Goal: Task Accomplishment & Management: Complete application form

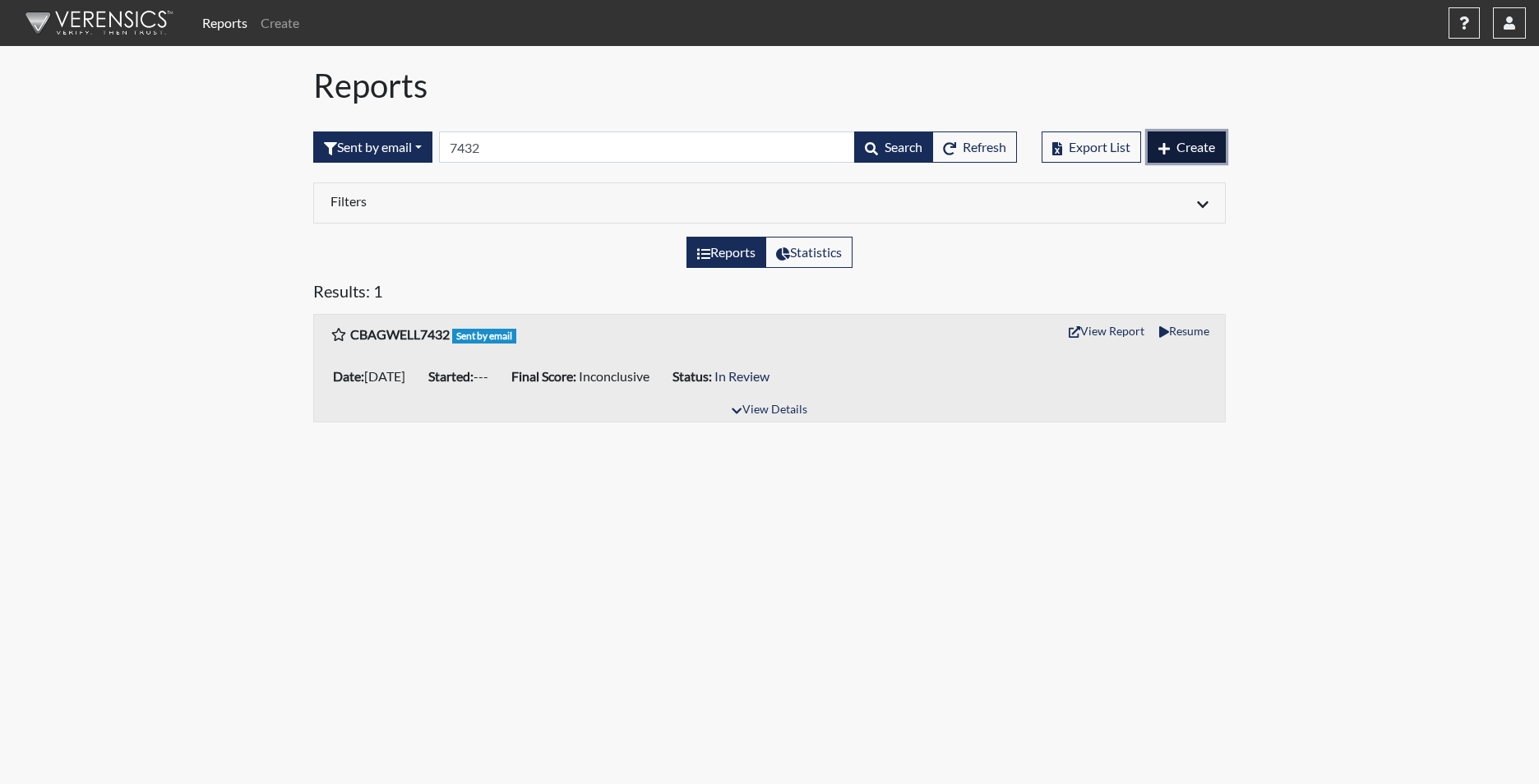
click at [1178, 151] on span "Create" at bounding box center [1195, 147] width 39 height 16
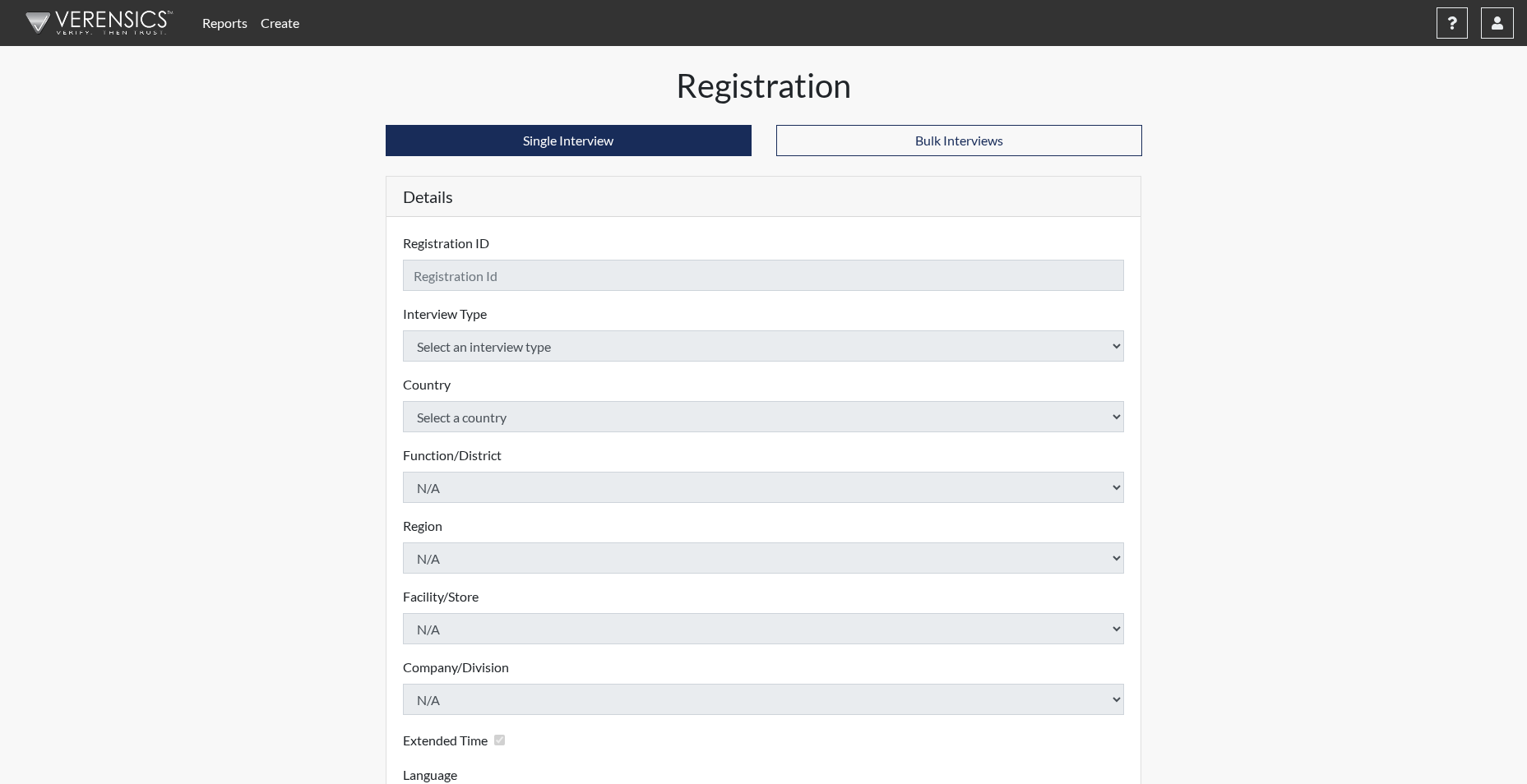
checkbox input "true"
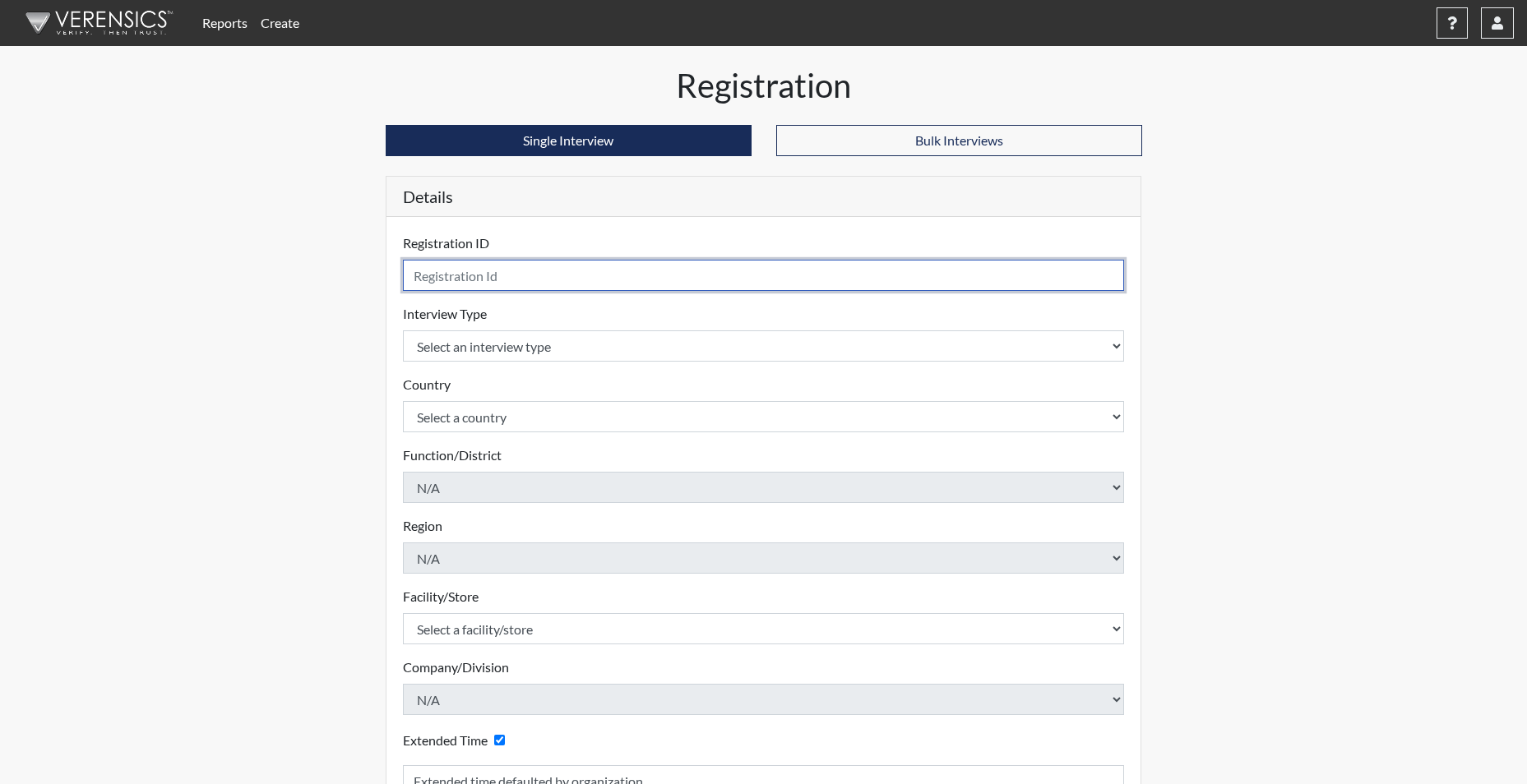
click at [561, 270] on input "text" at bounding box center [764, 275] width 722 height 32
type input "BHOLMES1500"
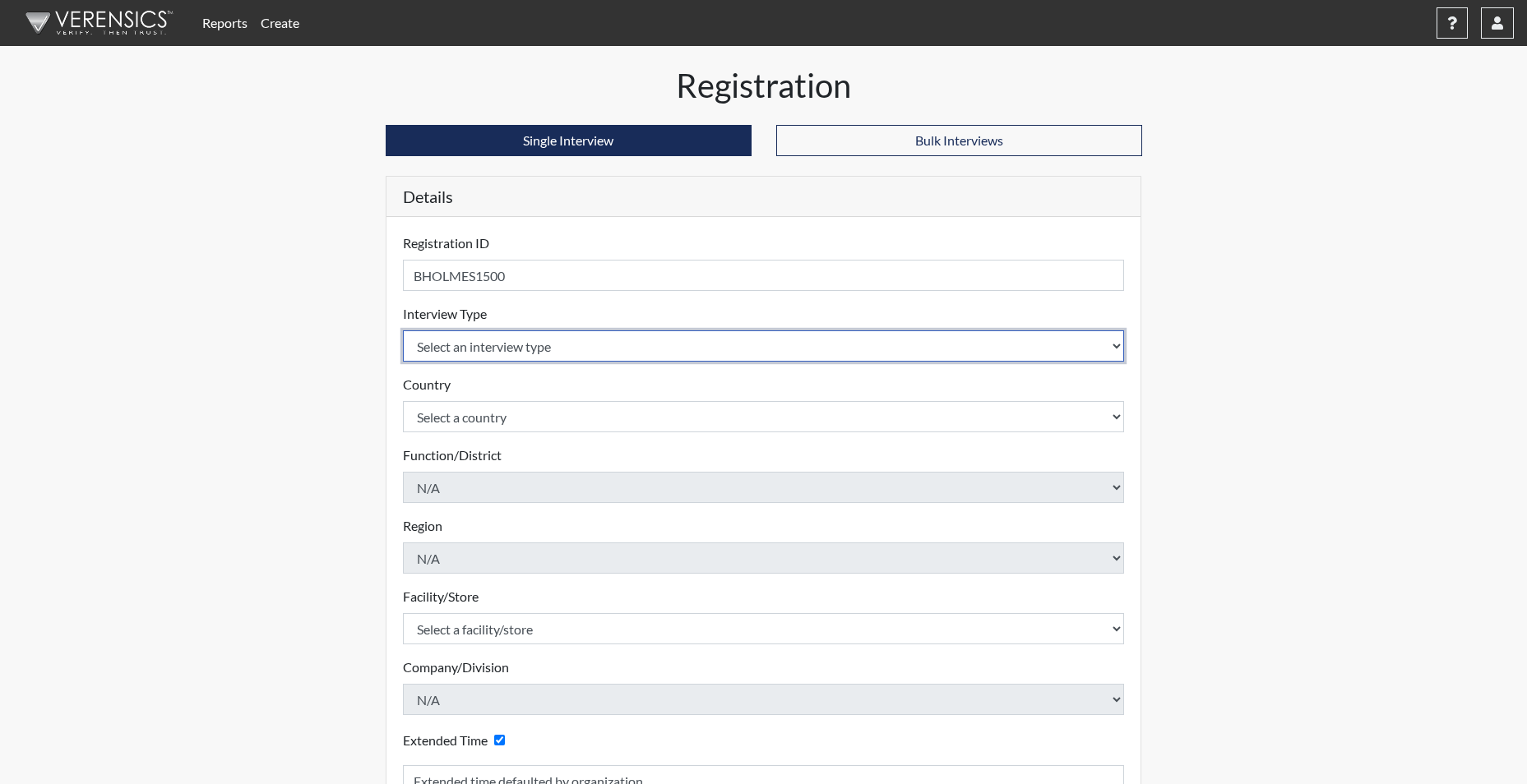
click at [519, 352] on select "Select an interview type Corrections Pre-Employment" at bounding box center [764, 346] width 722 height 32
select select "ff733e93-e1bf-11ea-9c9f-0eff0cf7eb8f"
click at [403, 331] on select "Select an interview type Corrections Pre-Employment" at bounding box center [764, 346] width 722 height 32
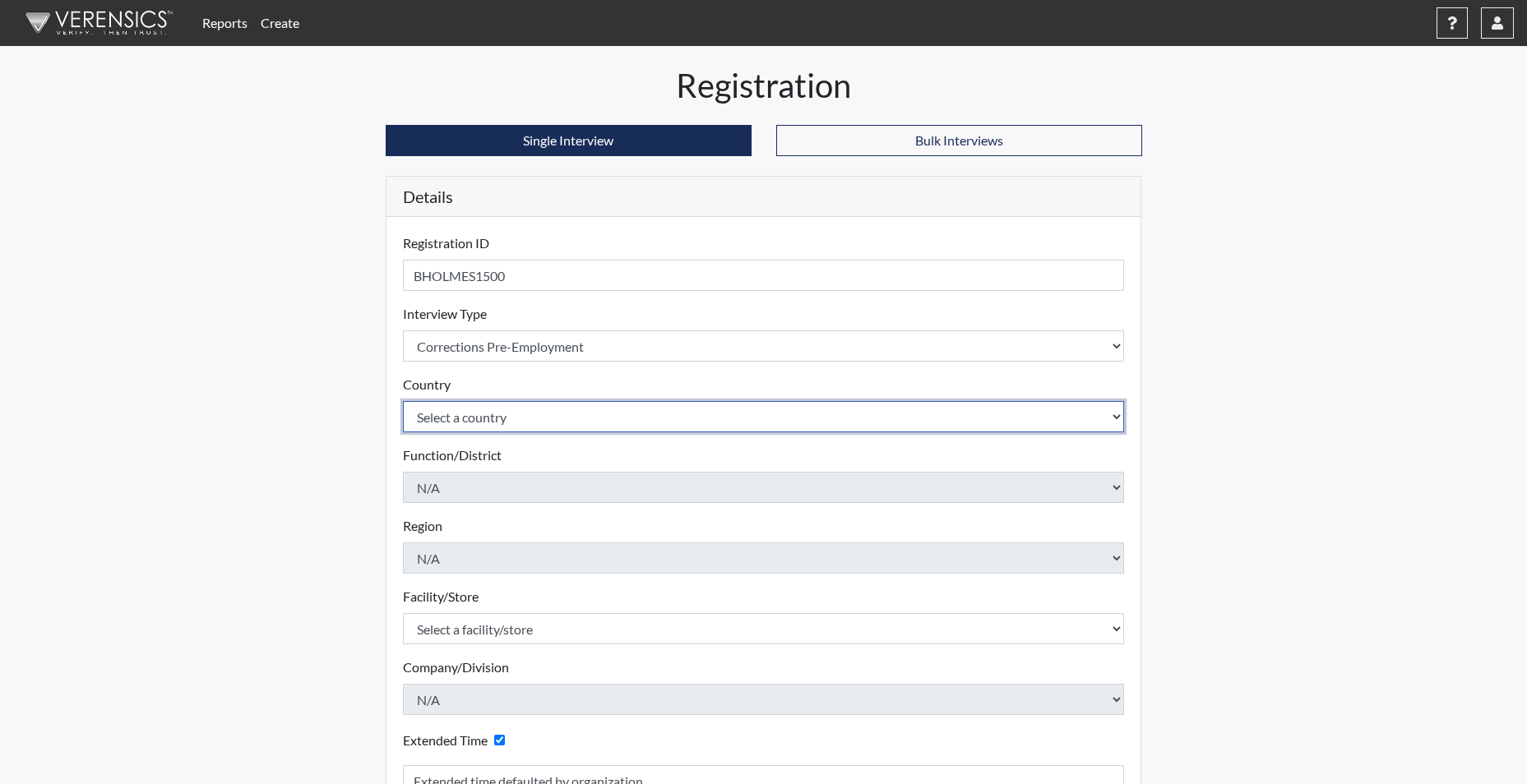
drag, startPoint x: 474, startPoint y: 414, endPoint x: 472, endPoint y: 425, distance: 11.2
click at [474, 414] on select "Select a country [GEOGRAPHIC_DATA] [GEOGRAPHIC_DATA]" at bounding box center [764, 417] width 722 height 32
select select "united-states-of-[GEOGRAPHIC_DATA]"
click at [403, 401] on select "Select a country [GEOGRAPHIC_DATA] [GEOGRAPHIC_DATA]" at bounding box center [764, 417] width 722 height 32
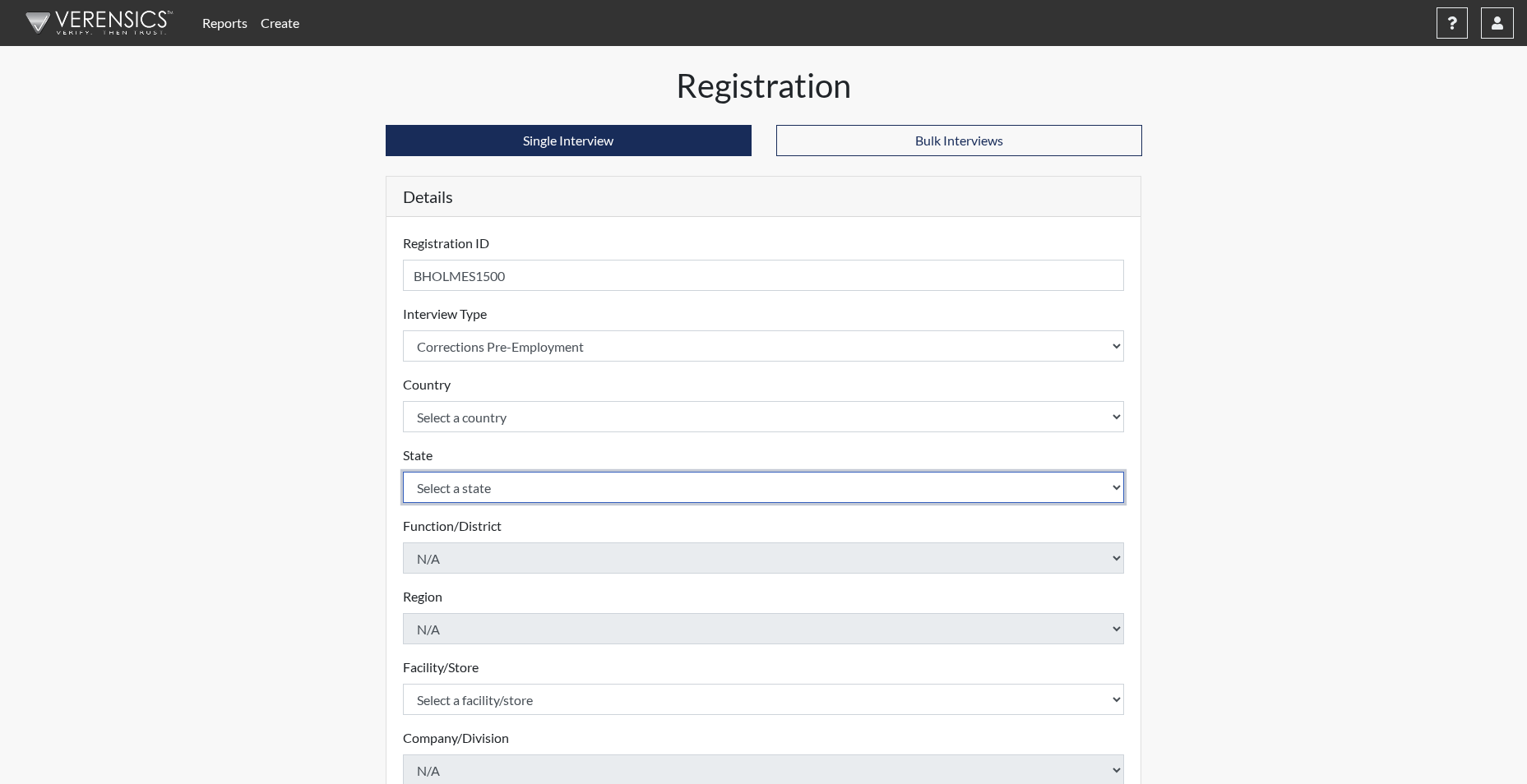
click at [456, 499] on select "Select a state [US_STATE] [US_STATE] [US_STATE] [US_STATE] [US_STATE] [US_STATE…" at bounding box center [764, 488] width 722 height 32
select select "SC"
click at [403, 472] on select "Select a state [US_STATE] [US_STATE] [US_STATE] [US_STATE] [US_STATE] [US_STATE…" at bounding box center [764, 488] width 722 height 32
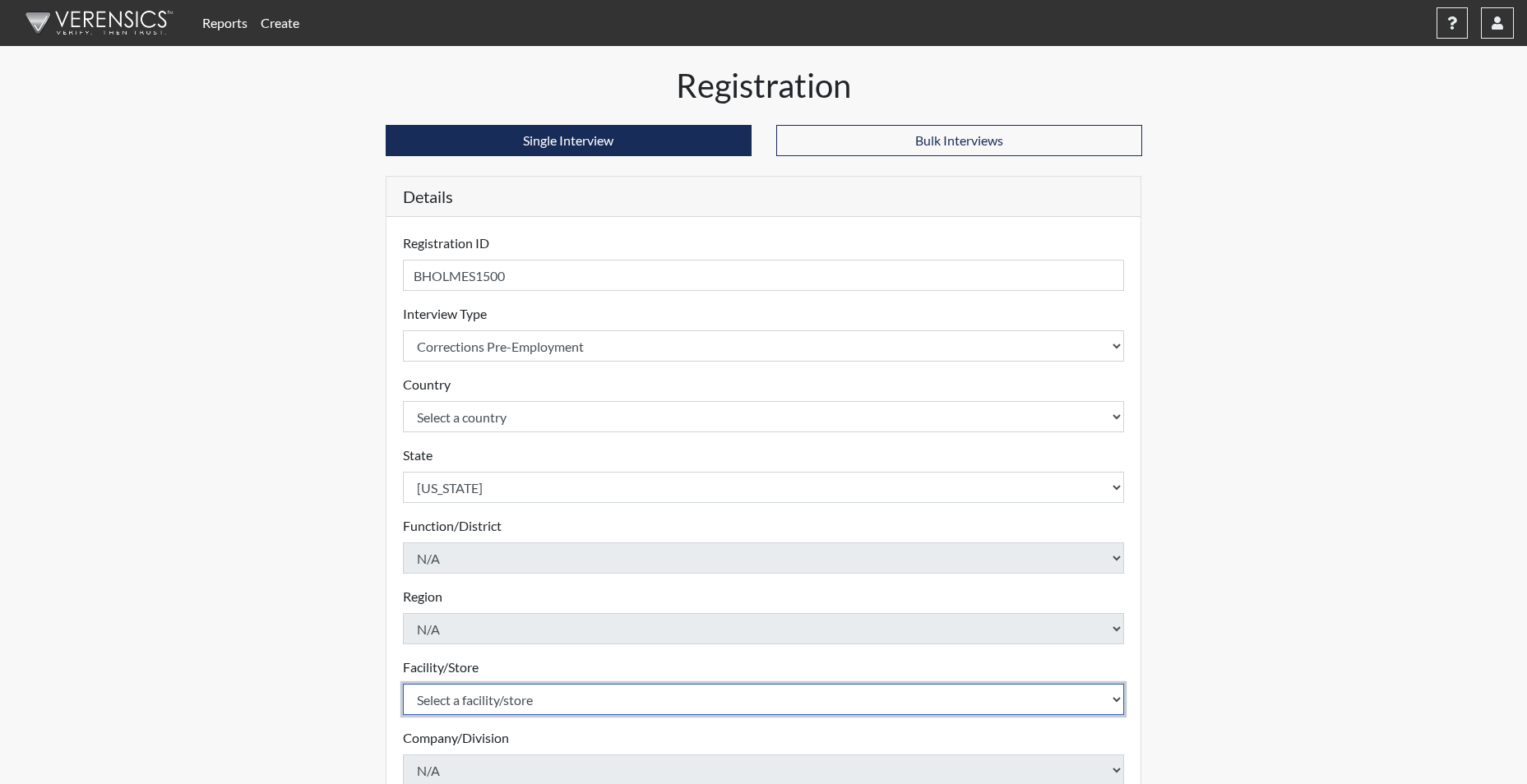
click at [466, 713] on select "Select a facility/store [GEOGRAPHIC_DATA] CI Broad River CI [PERSON_NAME] CI Di…" at bounding box center [764, 700] width 722 height 32
select select "61ab0ec9-3915-4257-bc03-7b4f61d7e4e7"
click at [403, 684] on select "Select a facility/store [GEOGRAPHIC_DATA] CI Broad River CI [PERSON_NAME] CI Di…" at bounding box center [764, 700] width 722 height 32
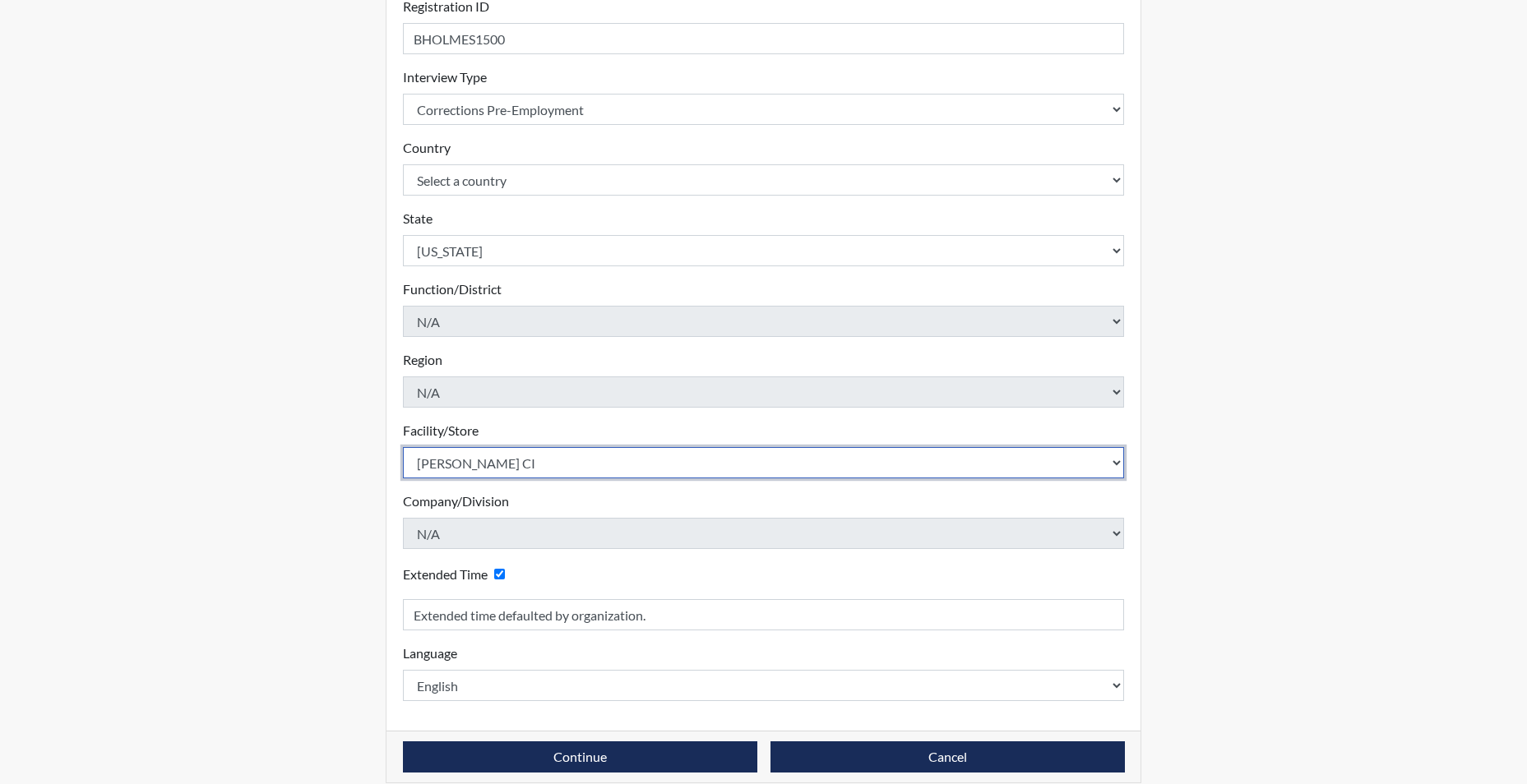
scroll to position [246, 0]
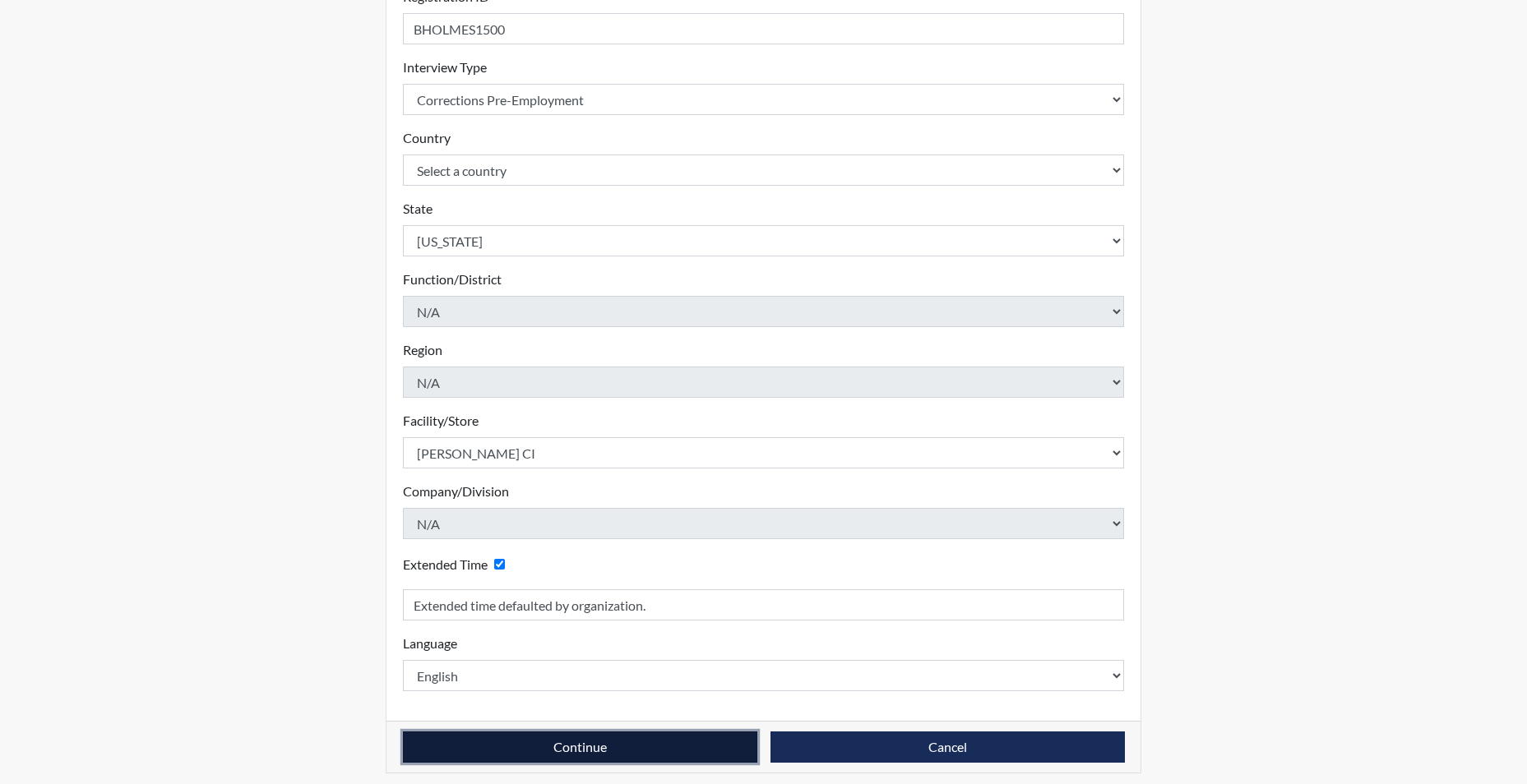
click at [571, 747] on button "Continue" at bounding box center [580, 747] width 355 height 32
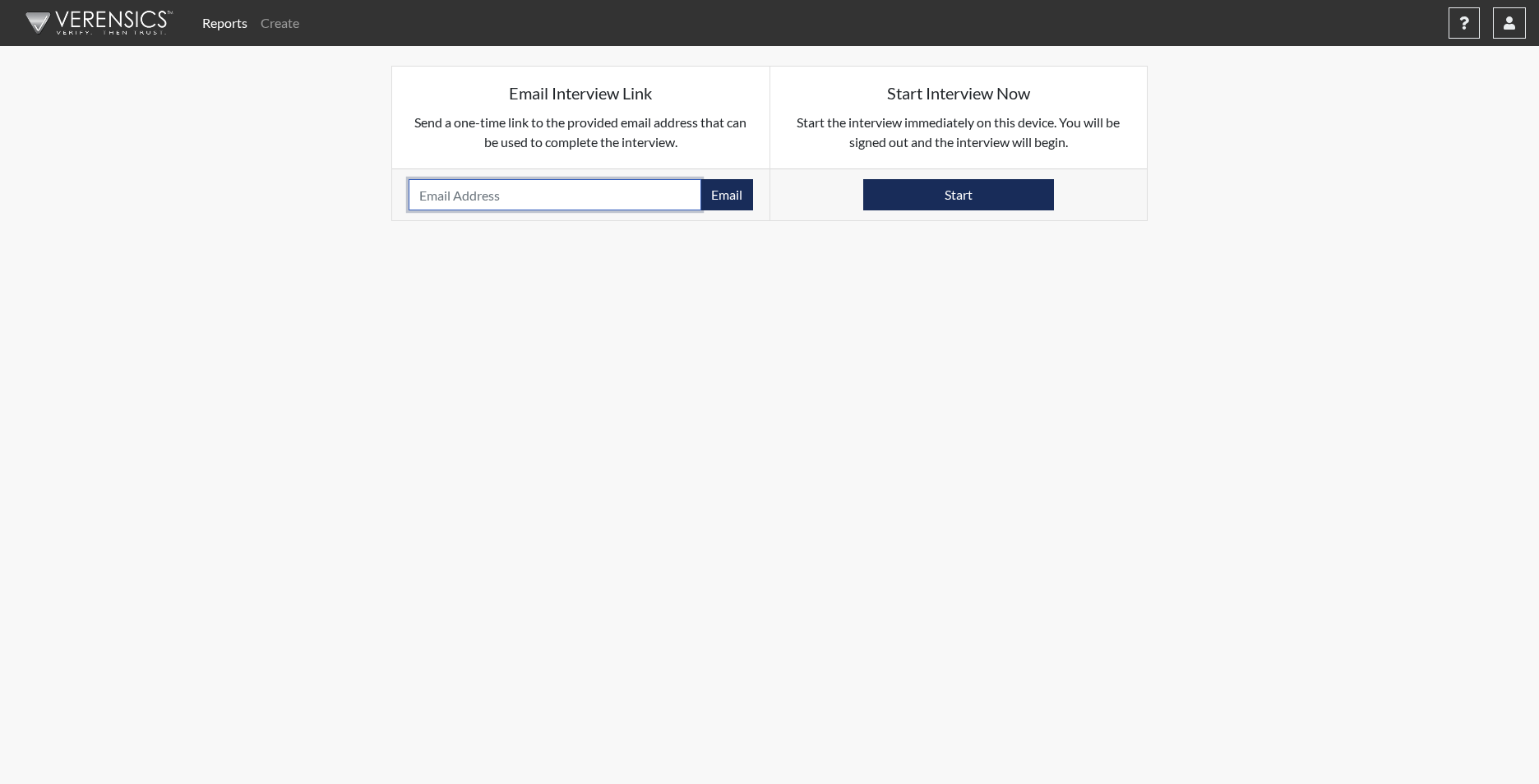
click at [415, 186] on input "email" at bounding box center [556, 195] width 293 height 32
paste input "[EMAIL_ADDRESS][DOMAIN_NAME]"
click at [501, 193] on input "[EMAIL_ADDRESS][DOMAIN_NAME]" at bounding box center [556, 195] width 293 height 32
type input "[EMAIL_ADDRESS][DOMAIN_NAME]"
click at [725, 198] on button "Email" at bounding box center [726, 195] width 52 height 32
